Goal: Register for event/course

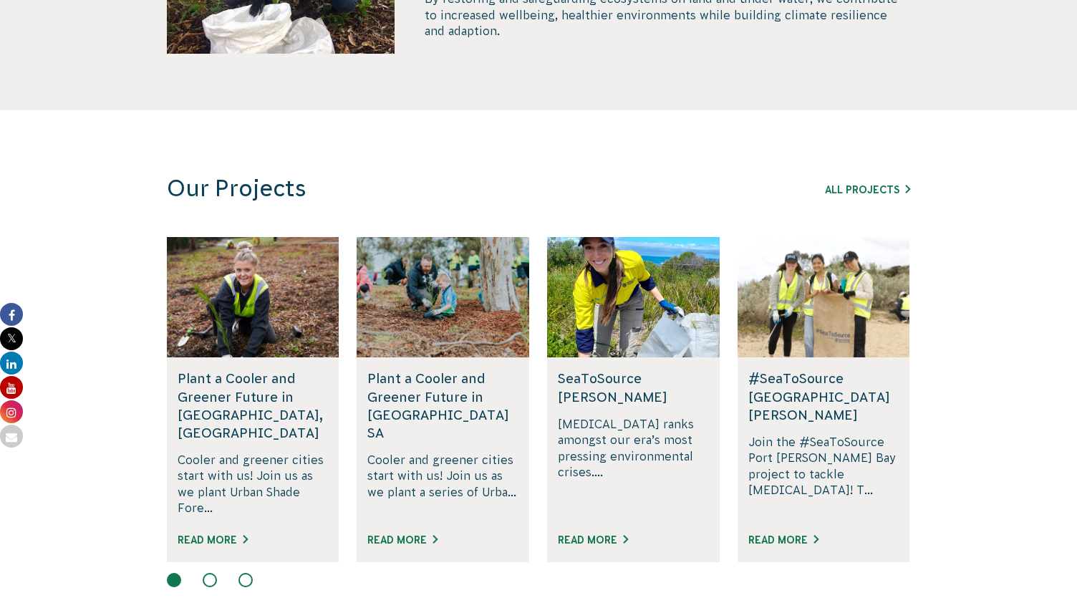
scroll to position [830, 0]
click at [842, 183] on link "All Projects" at bounding box center [867, 188] width 85 height 11
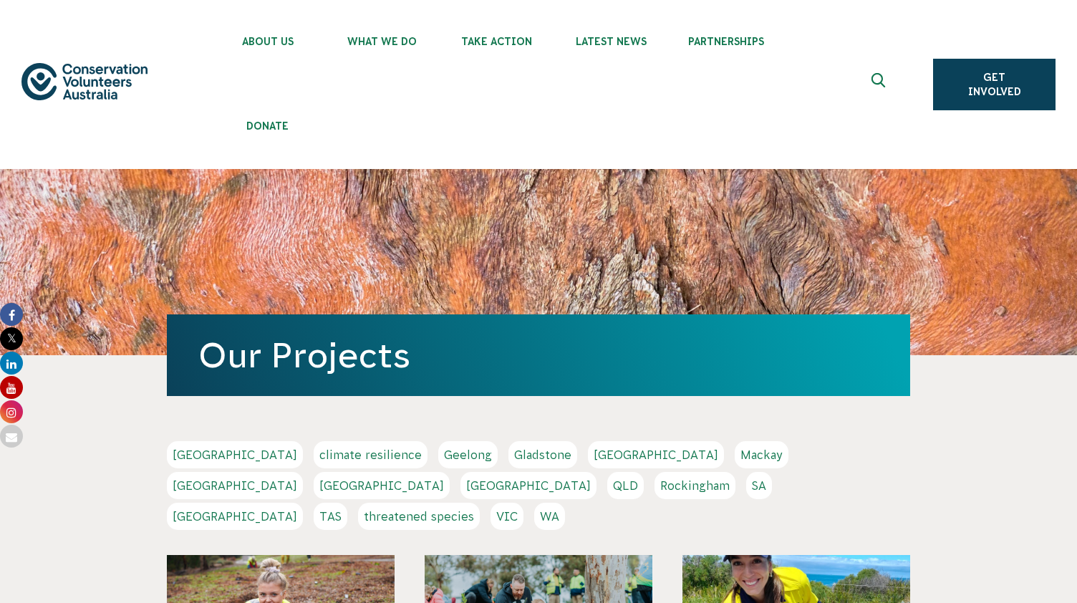
click at [524, 503] on link "VIC" at bounding box center [507, 516] width 33 height 27
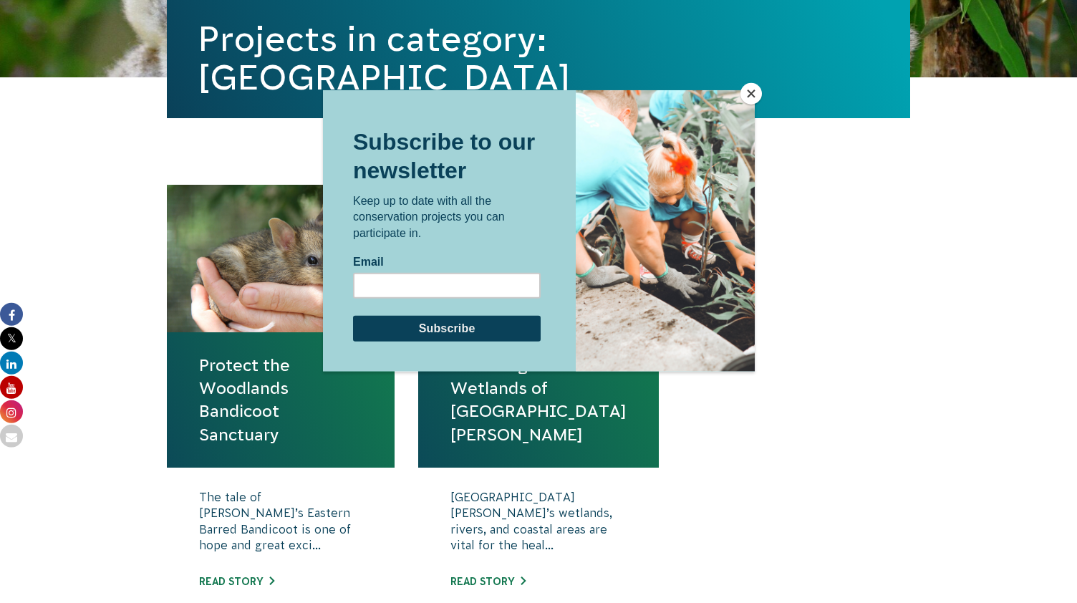
scroll to position [451, 0]
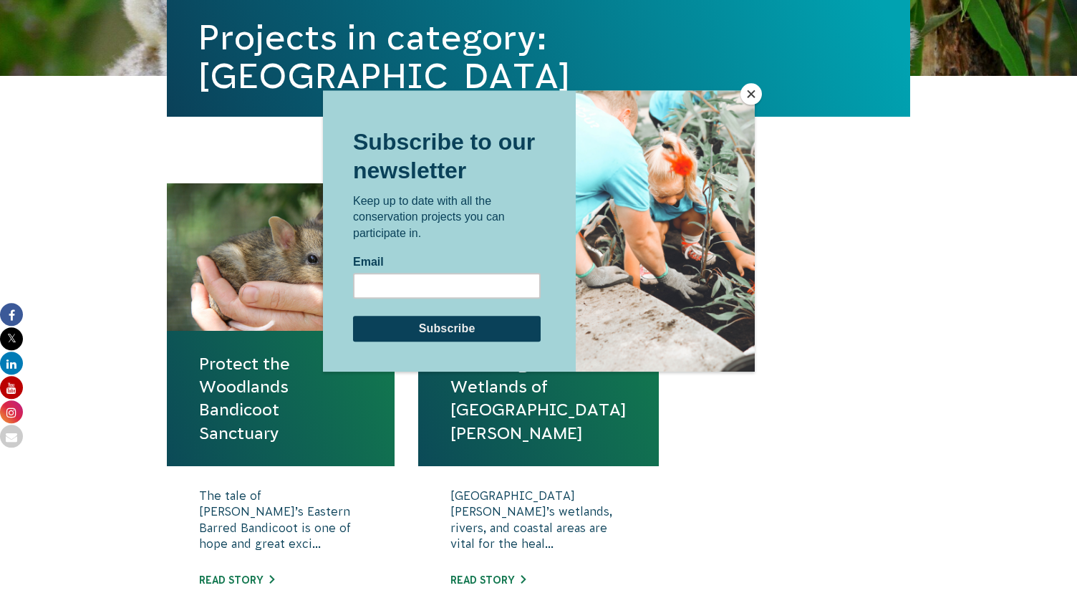
click at [748, 95] on button "Close" at bounding box center [751, 93] width 21 height 21
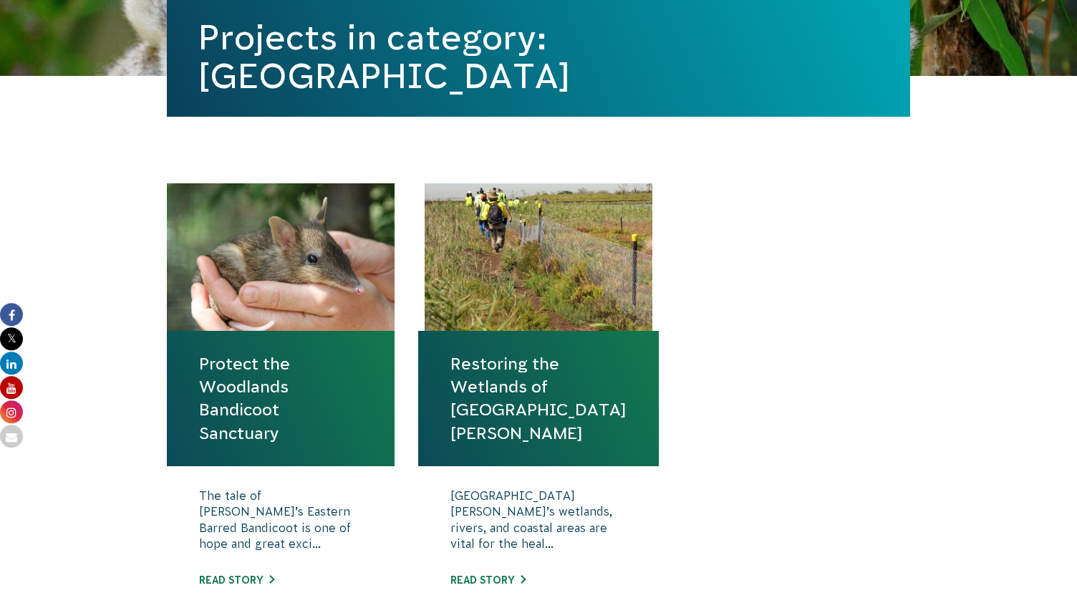
click at [322, 352] on link "Protect the Woodlands Bandicoot Sanctuary" at bounding box center [280, 398] width 163 height 92
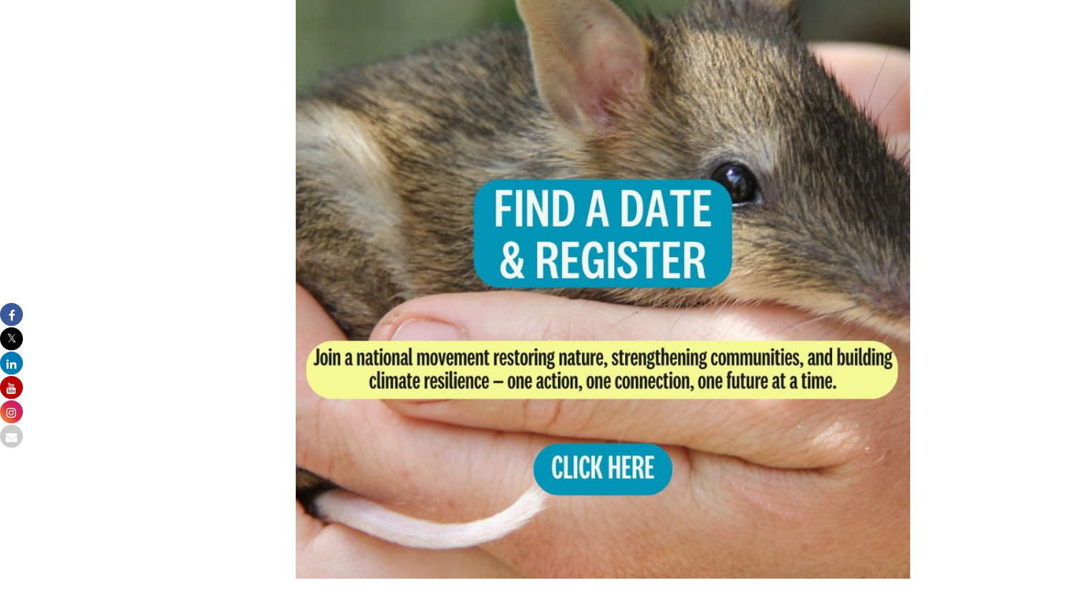
scroll to position [3027, 0]
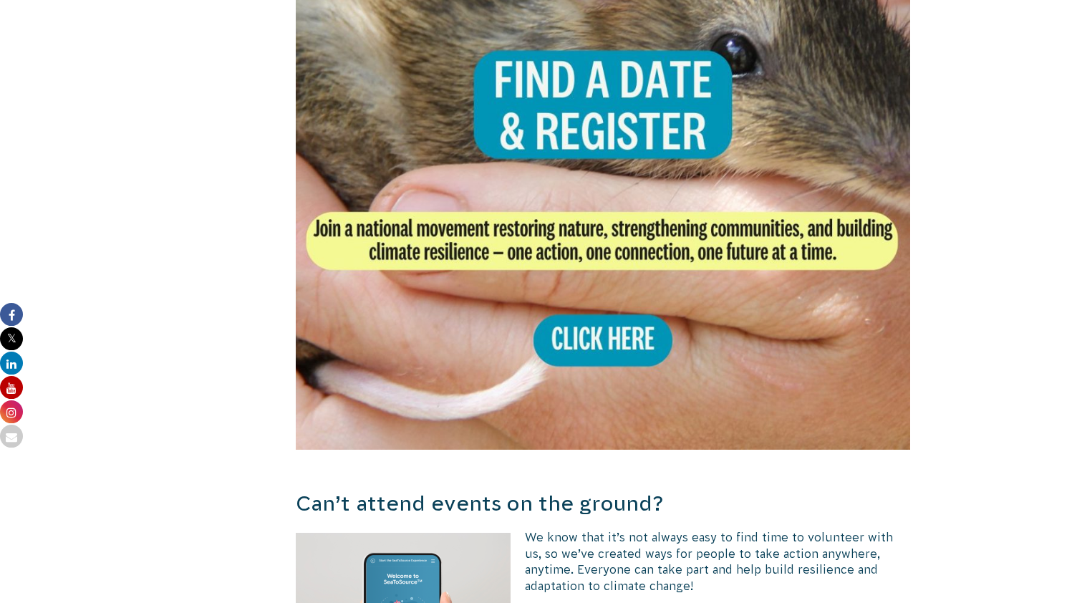
click at [615, 233] on img at bounding box center [603, 142] width 615 height 615
